Goal: Task Accomplishment & Management: Manage account settings

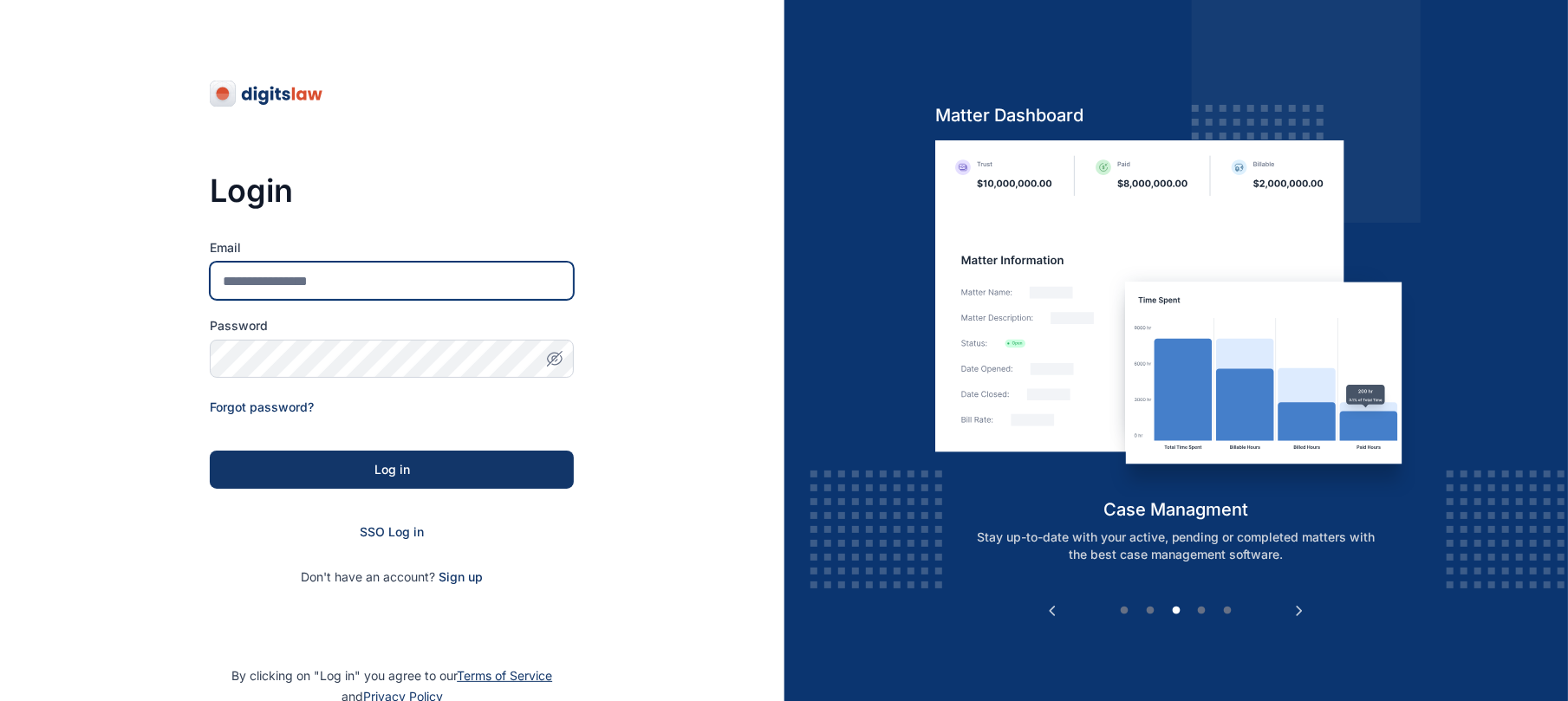
click at [410, 273] on input "Email" at bounding box center [391, 281] width 364 height 38
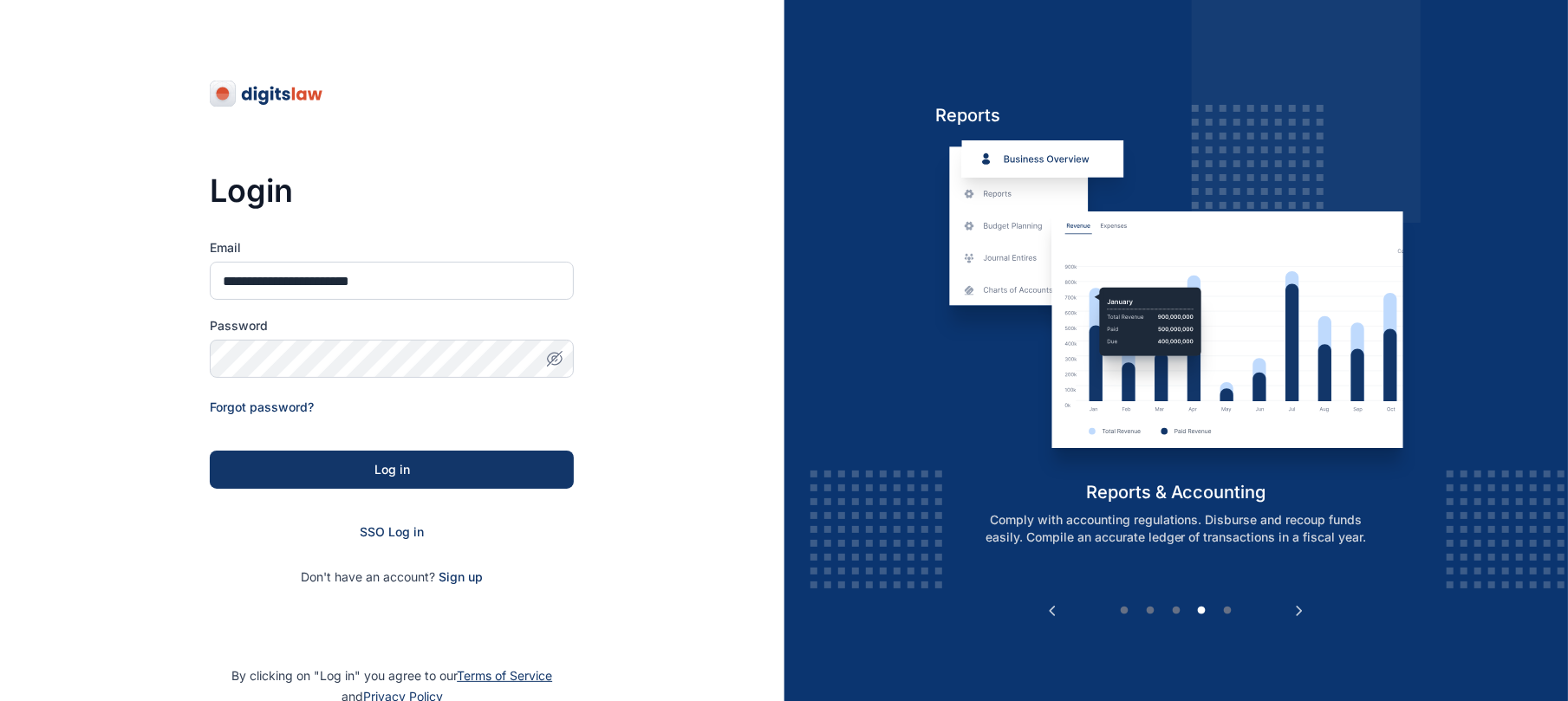
click at [562, 368] on button "button" at bounding box center [554, 358] width 38 height 38
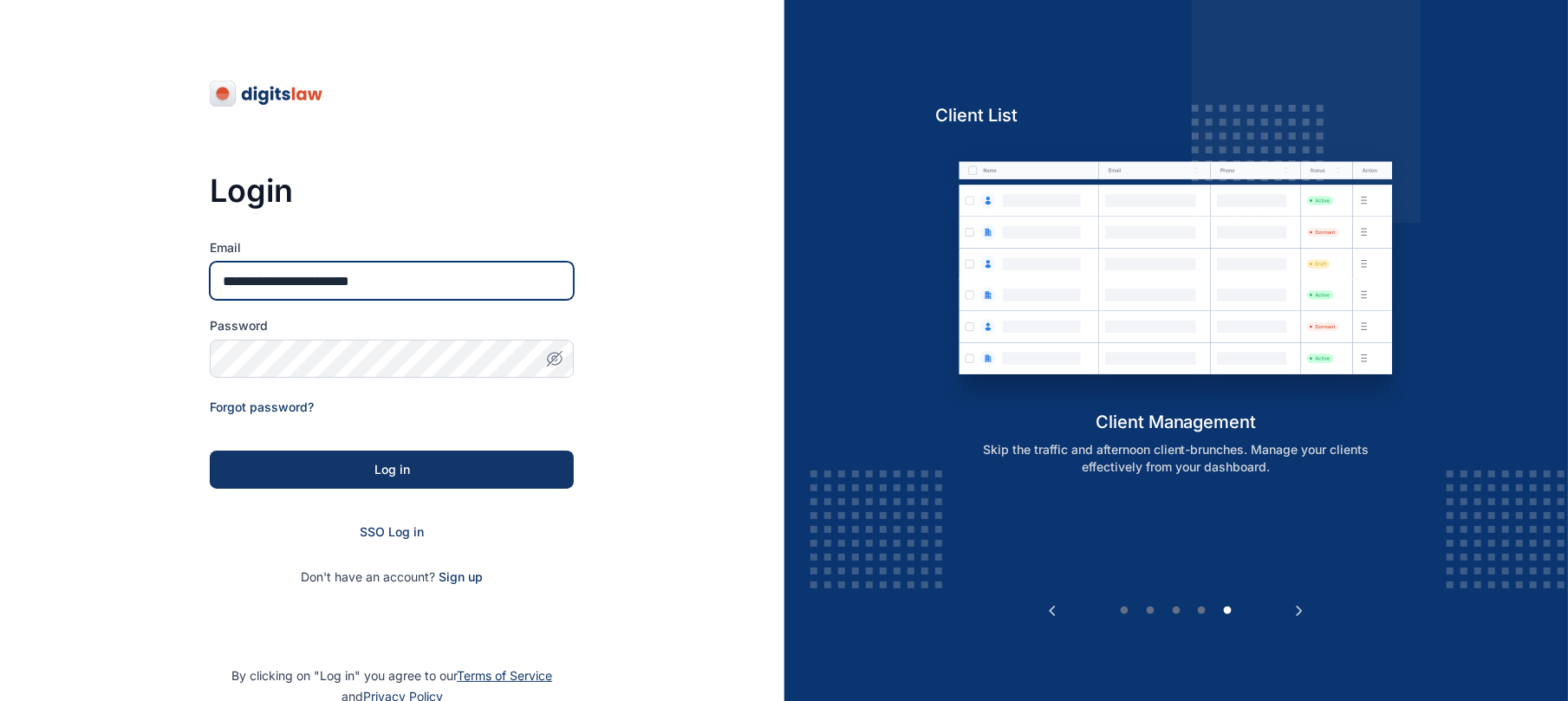
click at [327, 273] on input "**********" at bounding box center [391, 281] width 364 height 38
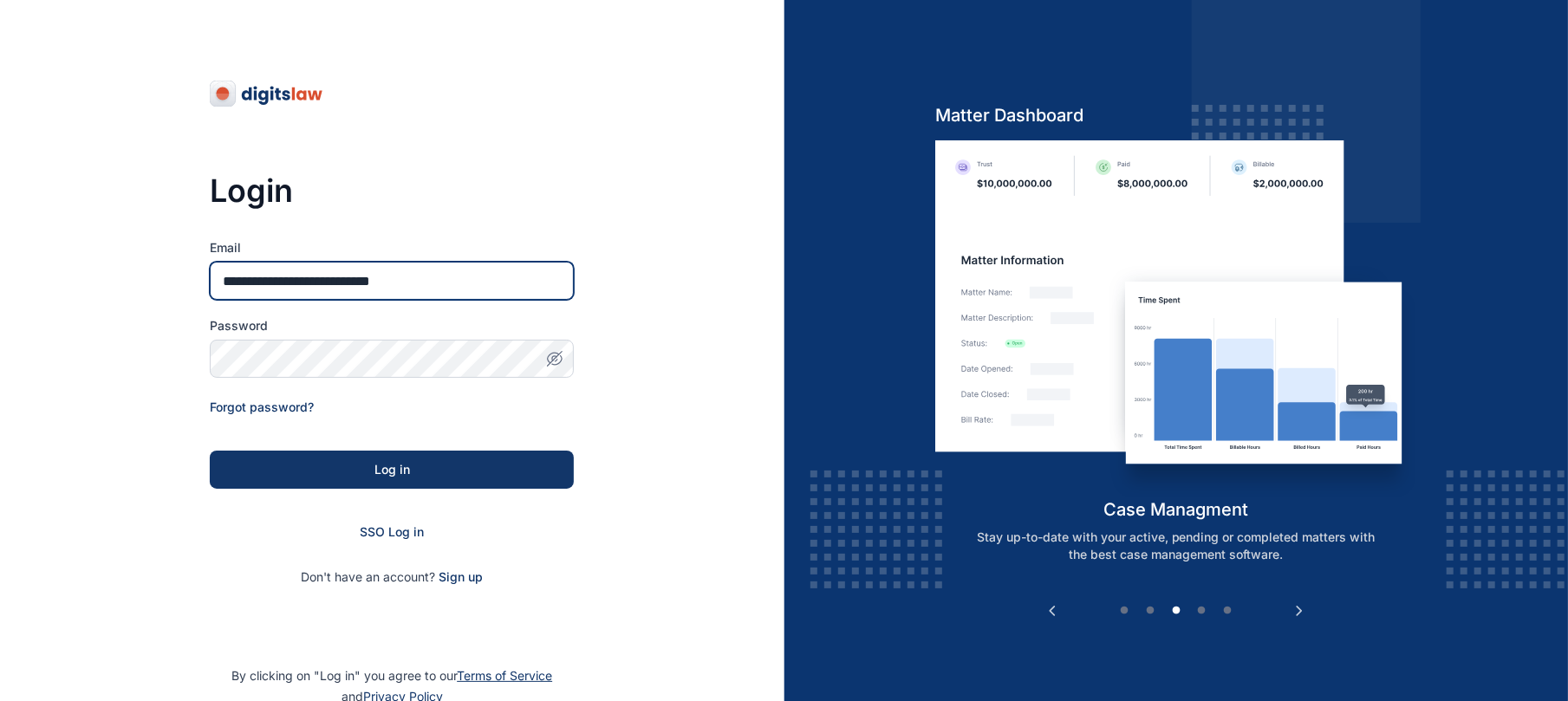
type input "**********"
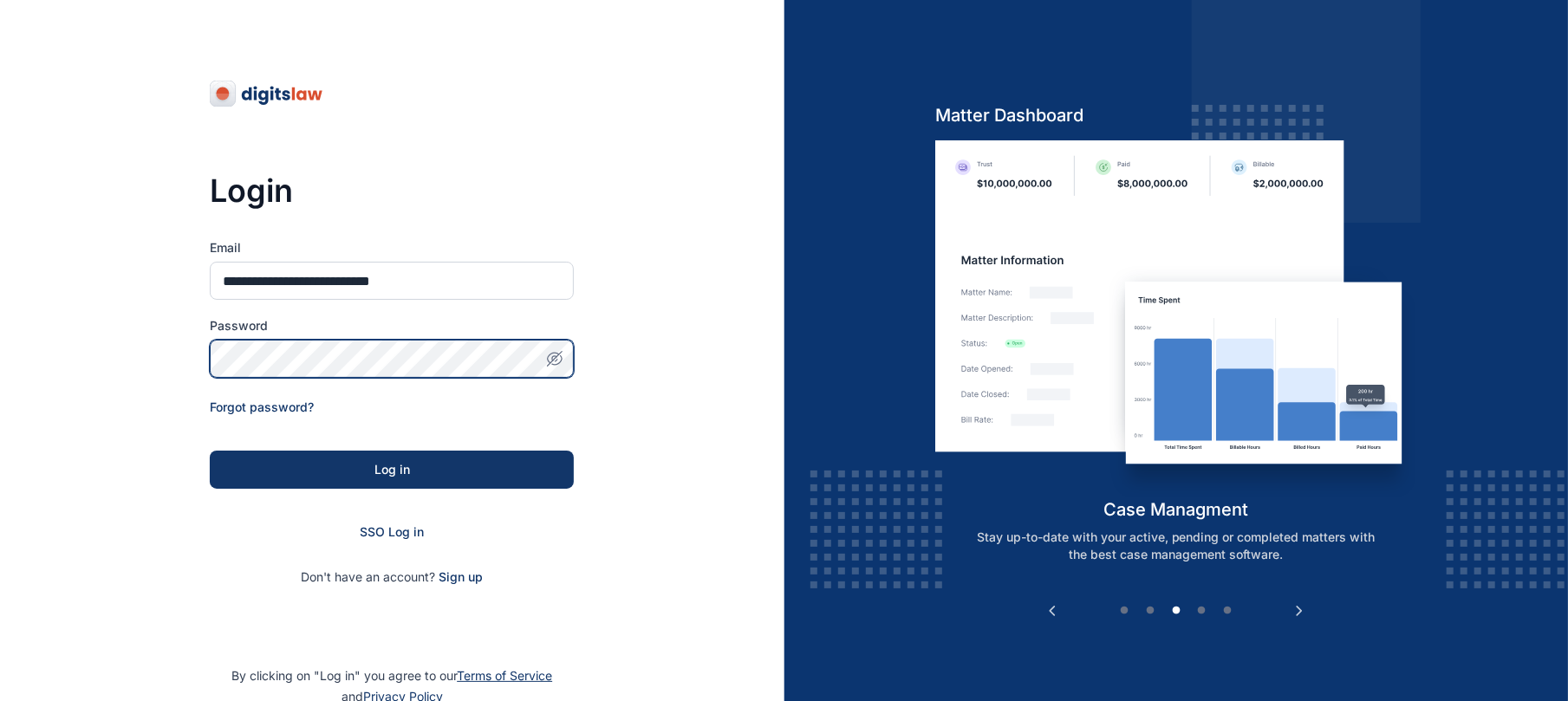
click at [546, 355] on div at bounding box center [391, 358] width 364 height 38
click at [546, 355] on icon "button" at bounding box center [554, 358] width 17 height 17
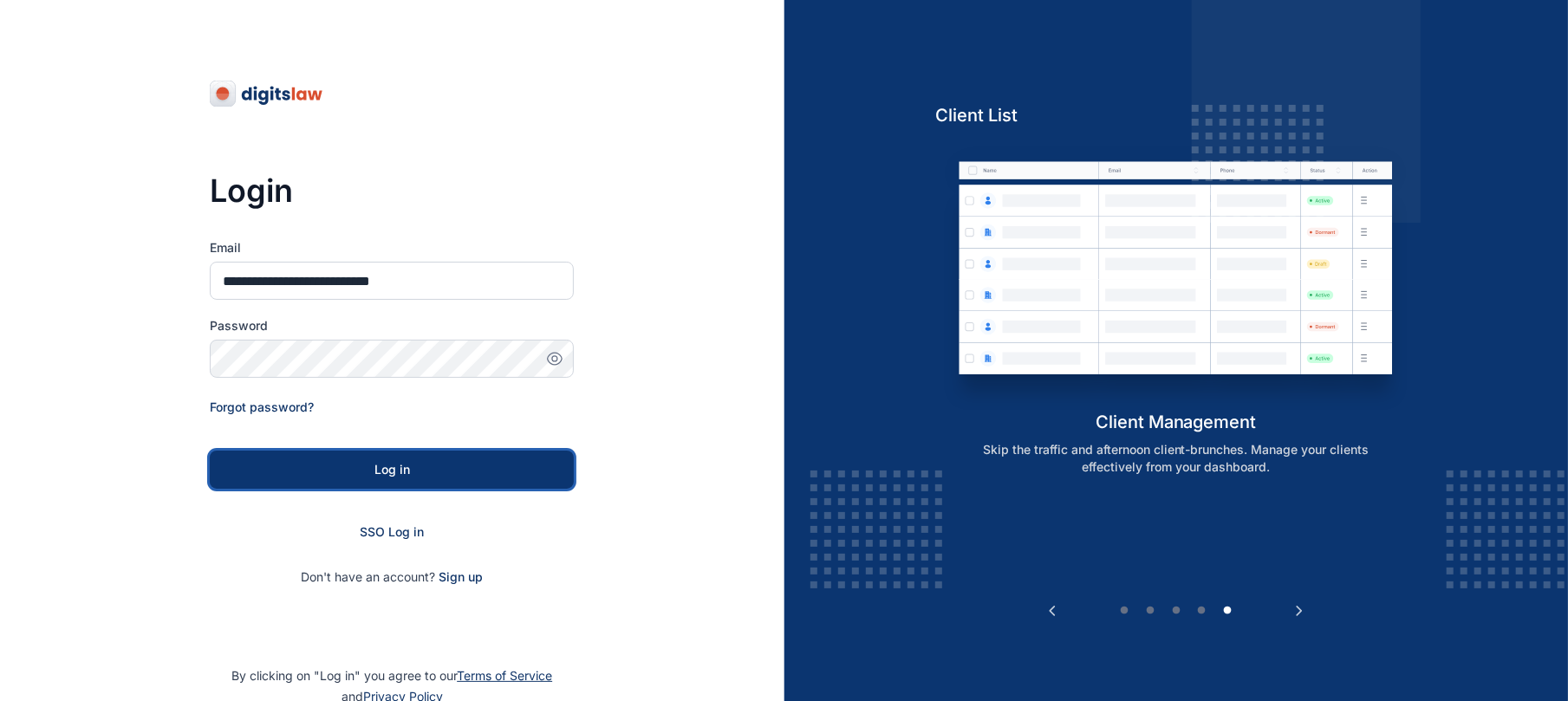
click at [455, 484] on button "Log in" at bounding box center [391, 469] width 364 height 38
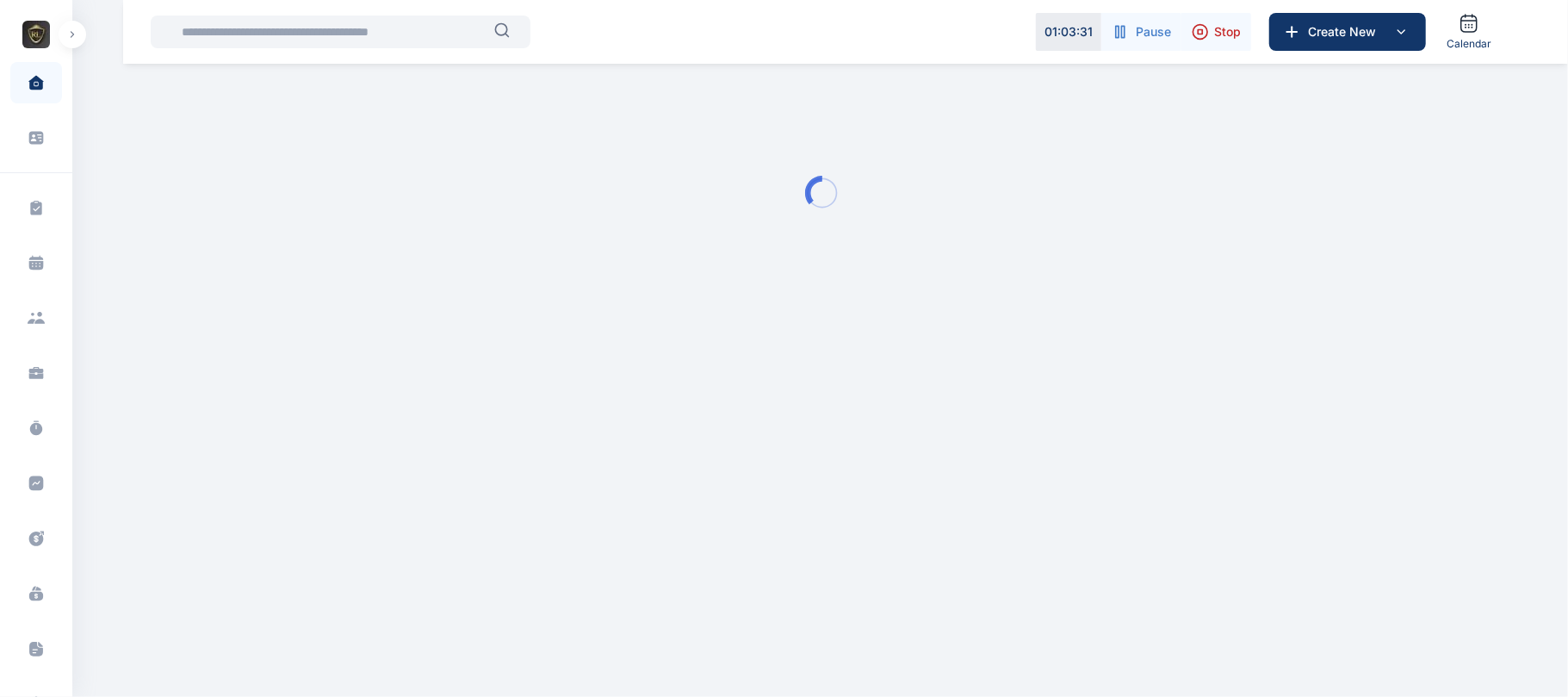
click at [74, 47] on button "button" at bounding box center [72, 34] width 28 height 28
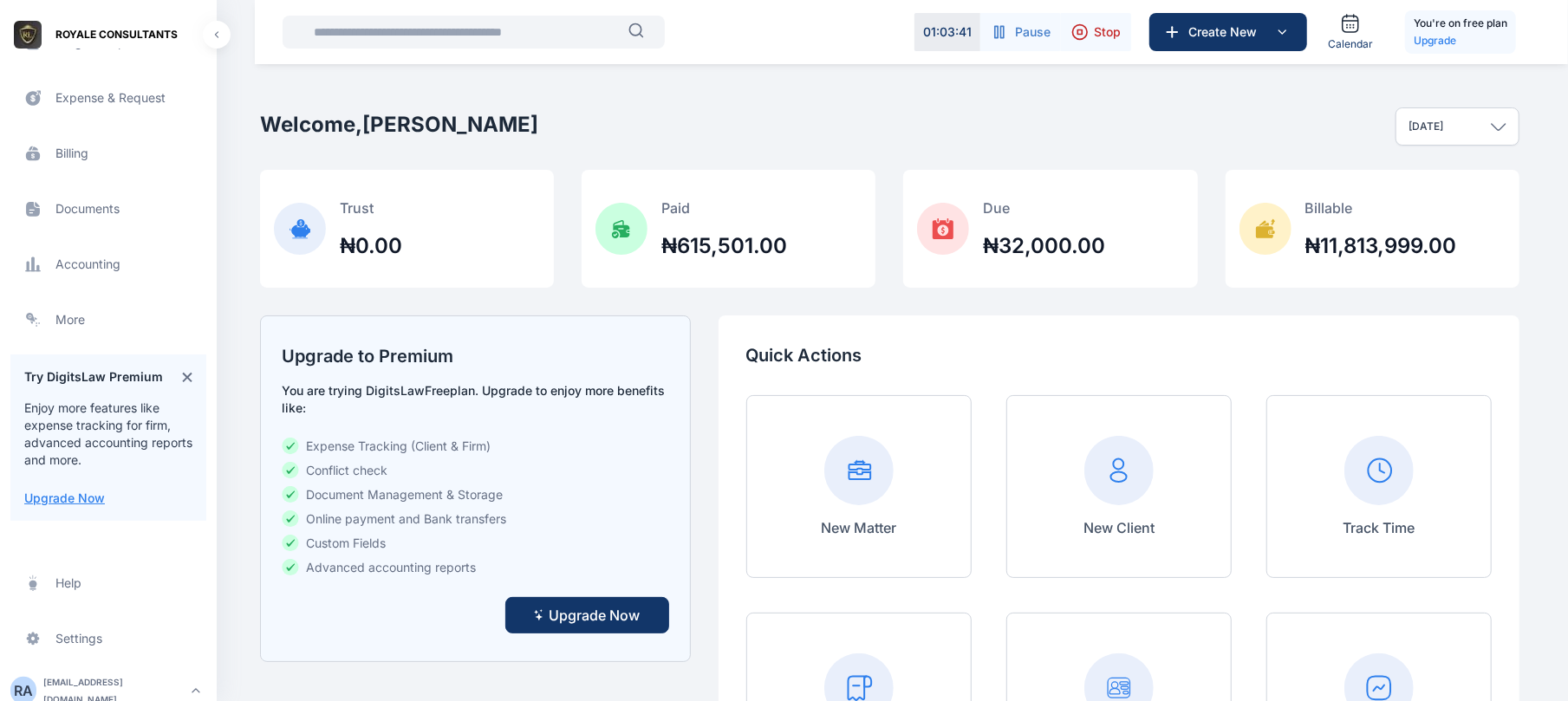
scroll to position [450, 0]
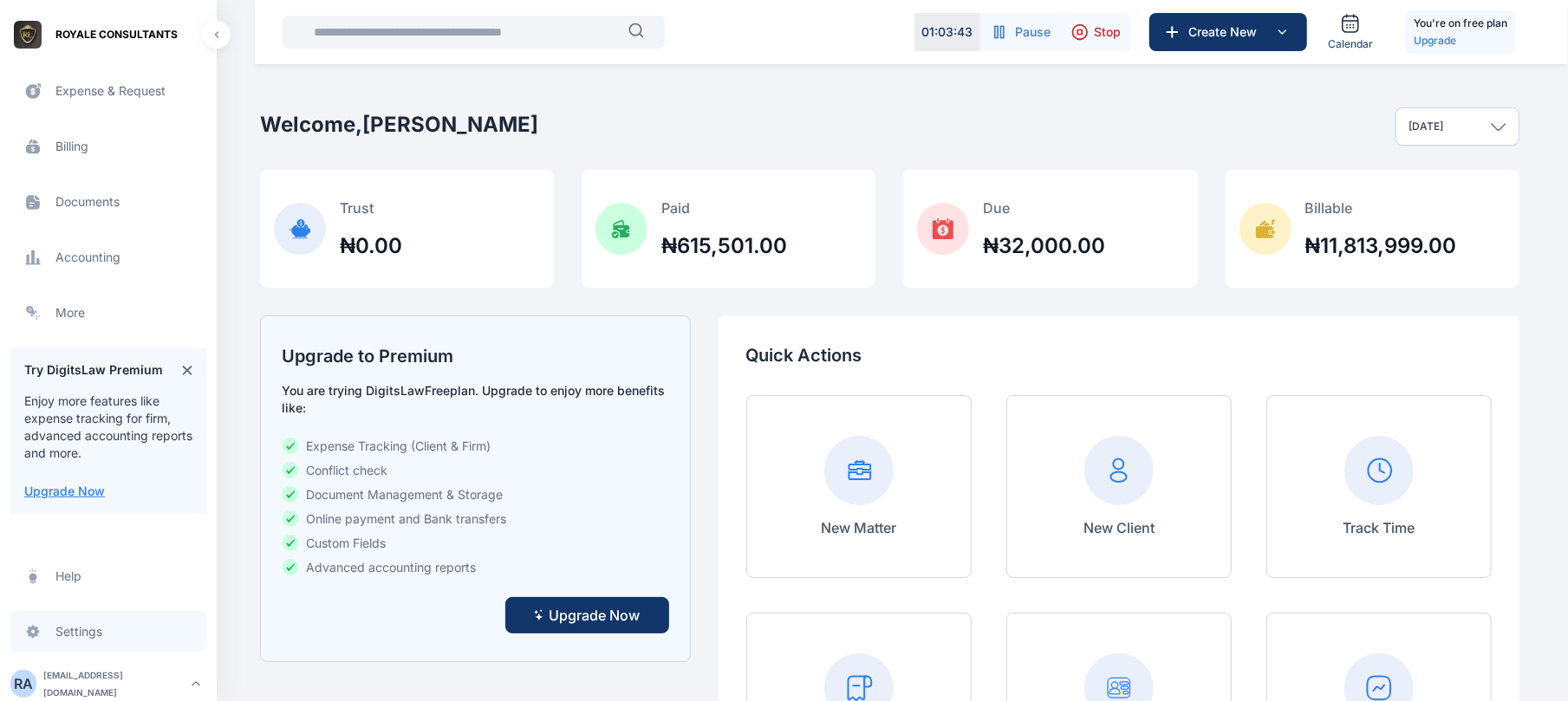
click at [151, 621] on span "Settings settings settings" at bounding box center [108, 632] width 196 height 42
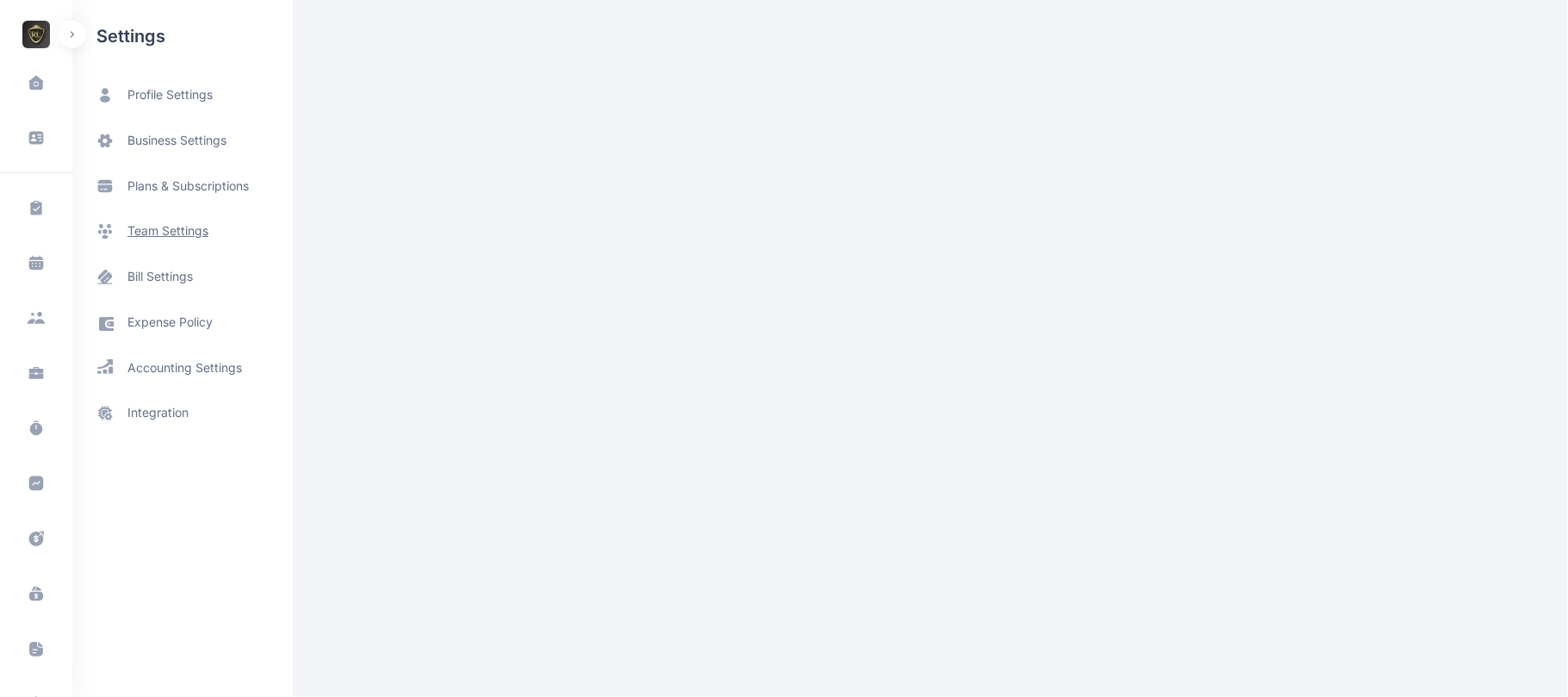
click at [157, 224] on span "team settings" at bounding box center [168, 231] width 81 height 18
click at [174, 225] on span "team settings" at bounding box center [168, 231] width 81 height 18
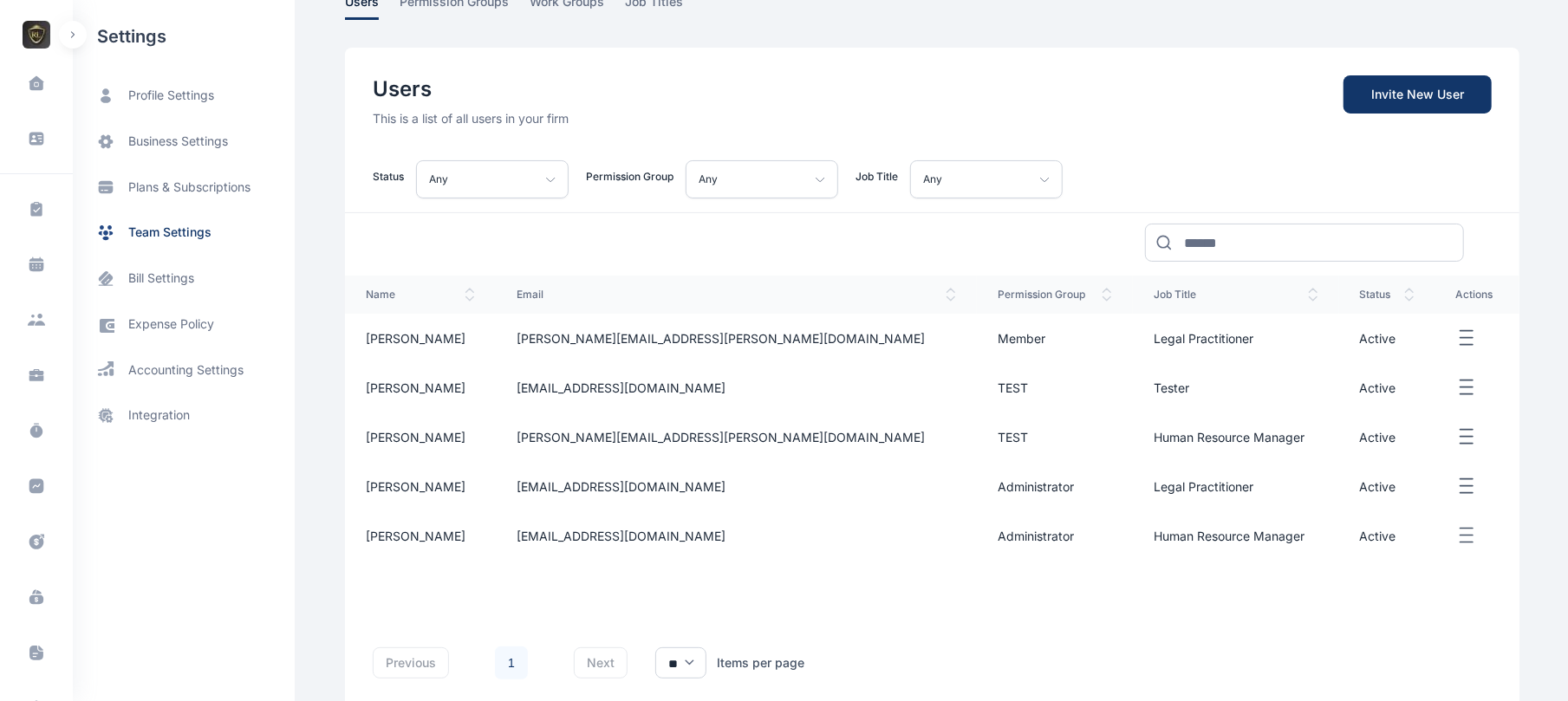
scroll to position [96, 0]
click at [1456, 486] on icon "button" at bounding box center [1466, 484] width 21 height 22
click at [1360, 539] on span "Reset Password" at bounding box center [1399, 542] width 91 height 17
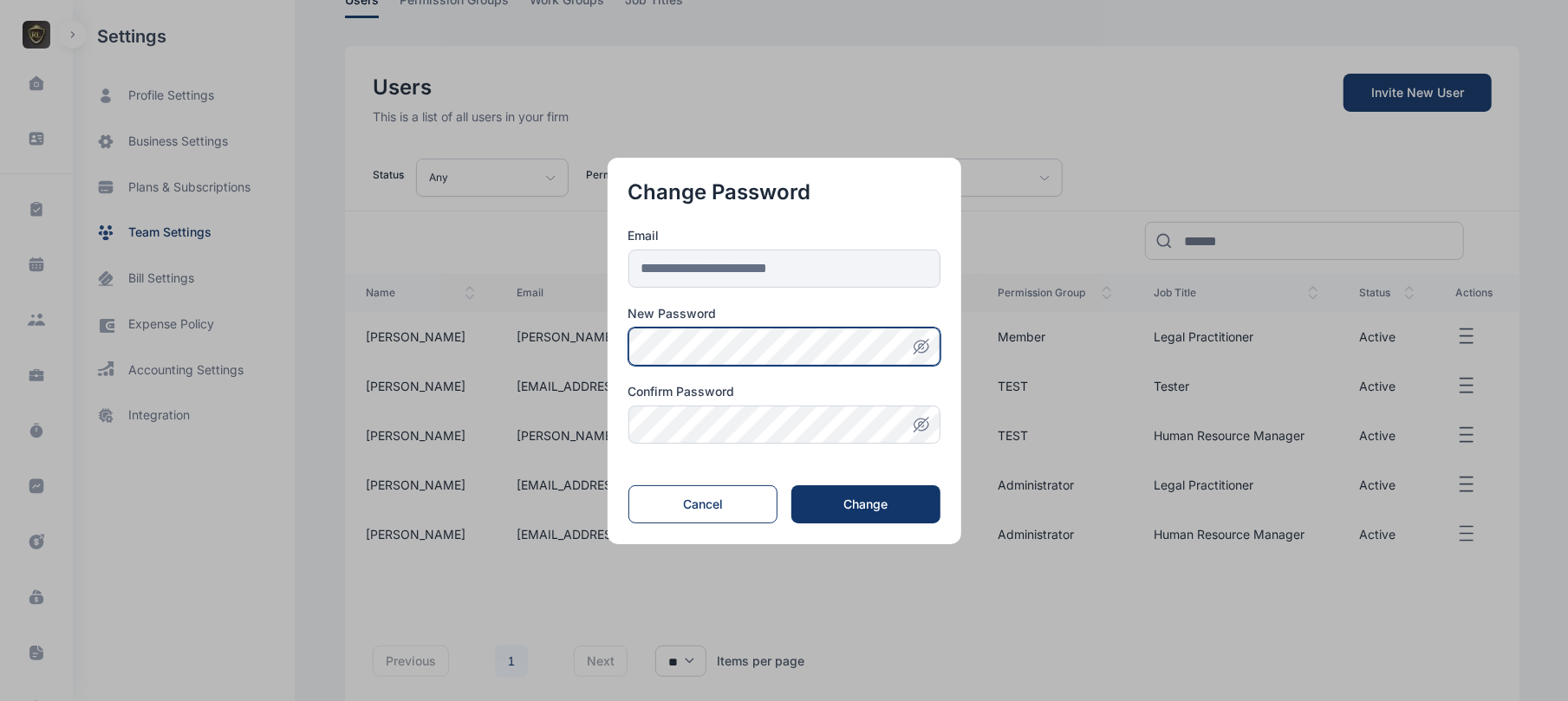
click at [829, 427] on div "**********" at bounding box center [784, 336] width 312 height 217
click at [930, 352] on icon "button" at bounding box center [921, 346] width 17 height 17
click at [927, 428] on button "button" at bounding box center [922, 424] width 38 height 38
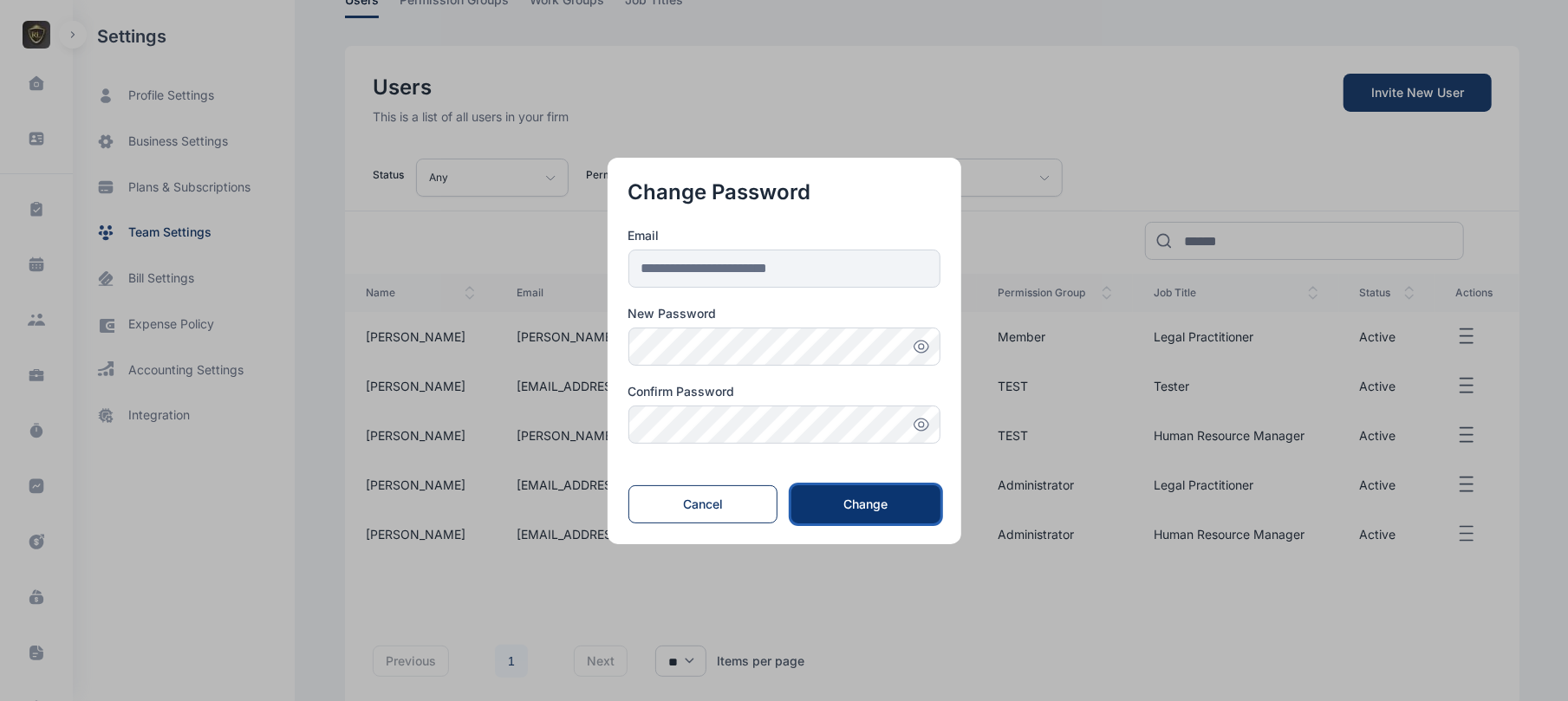
click at [882, 516] on button "Change" at bounding box center [866, 504] width 148 height 38
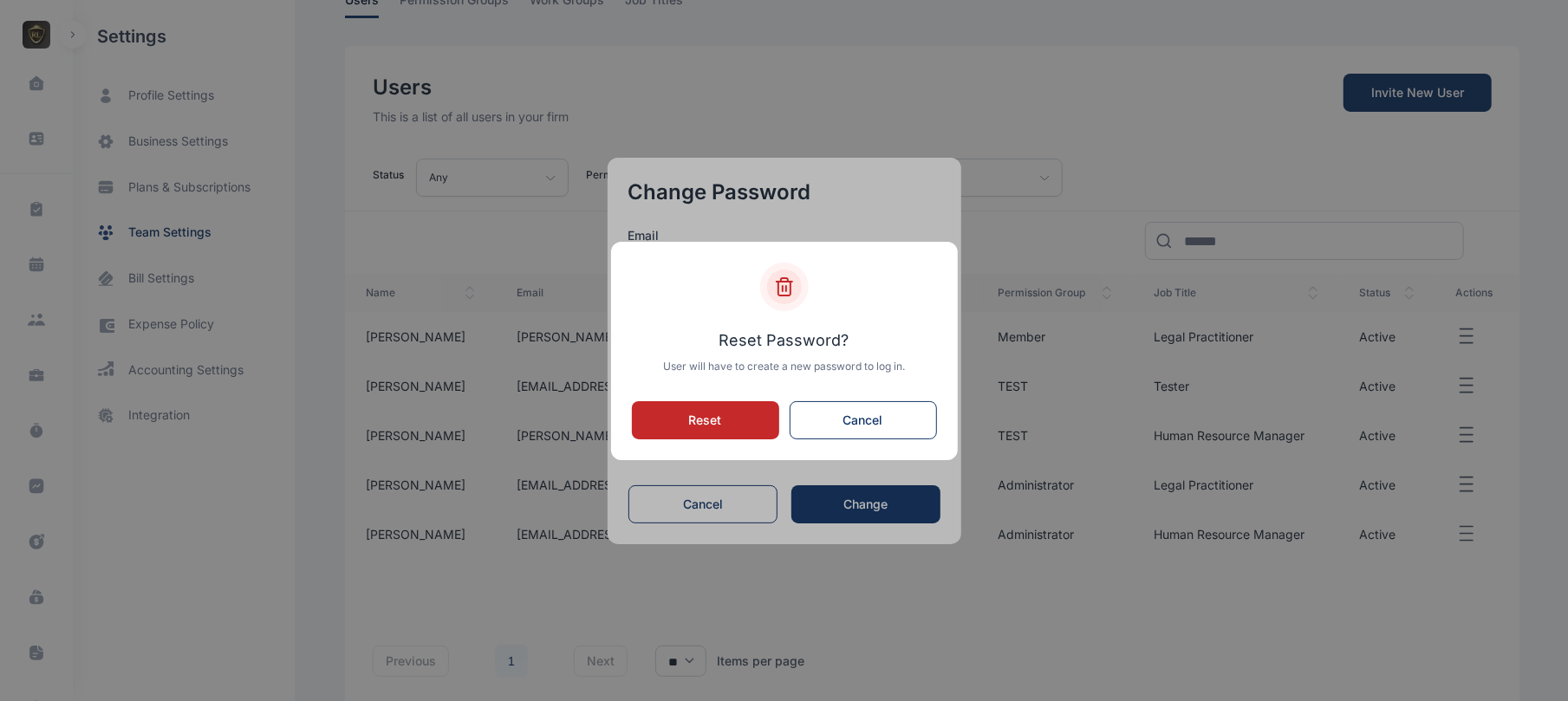
click at [728, 418] on button "Reset" at bounding box center [705, 420] width 147 height 38
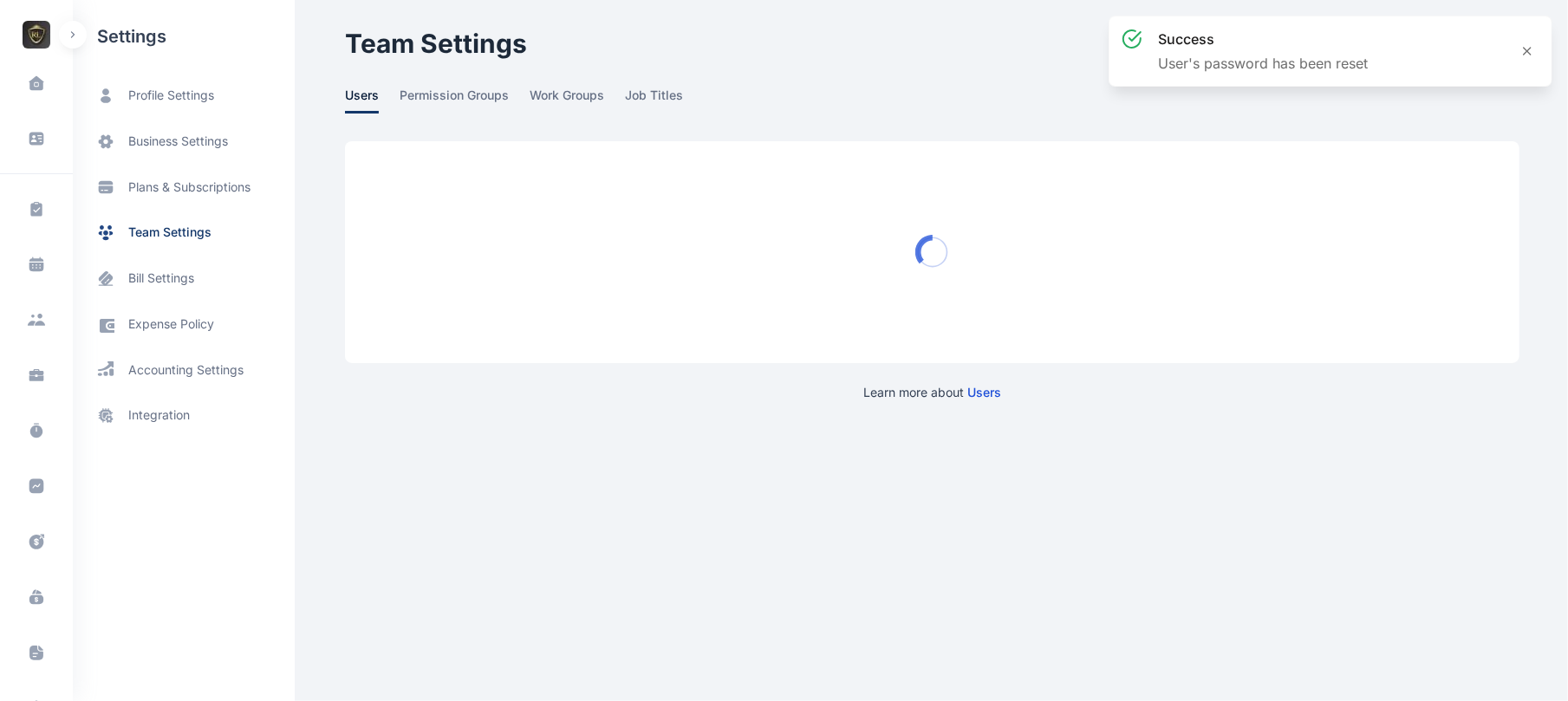
scroll to position [0, 0]
